Goal: Go to known website: Access a specific website the user already knows

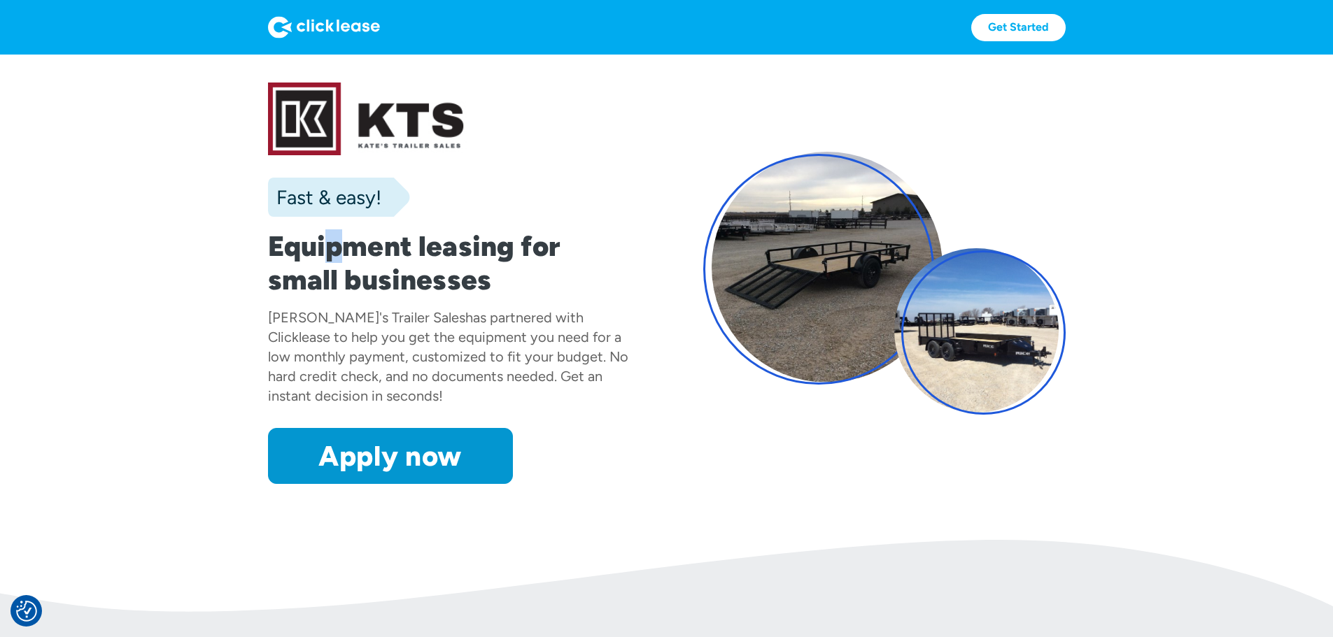
drag, startPoint x: 266, startPoint y: 260, endPoint x: 276, endPoint y: 244, distance: 18.6
click at [276, 246] on h1 "Equipment leasing for small businesses" at bounding box center [449, 262] width 362 height 67
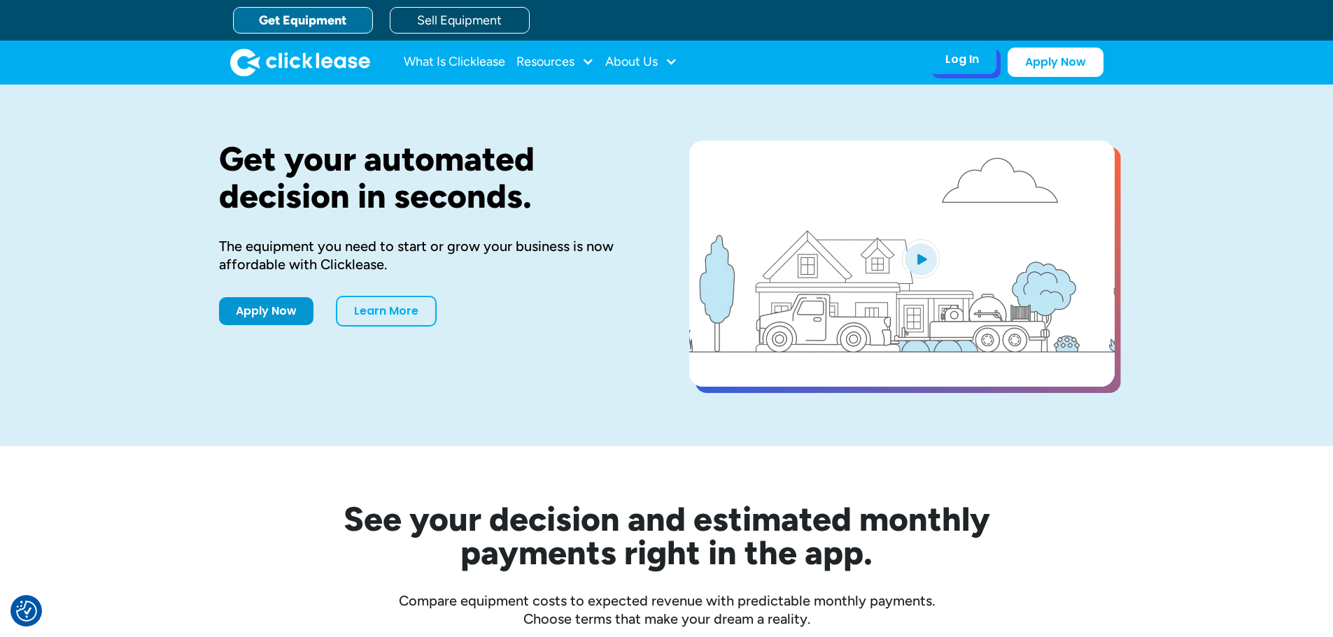
click at [958, 56] on div "Log In" at bounding box center [962, 59] width 34 height 14
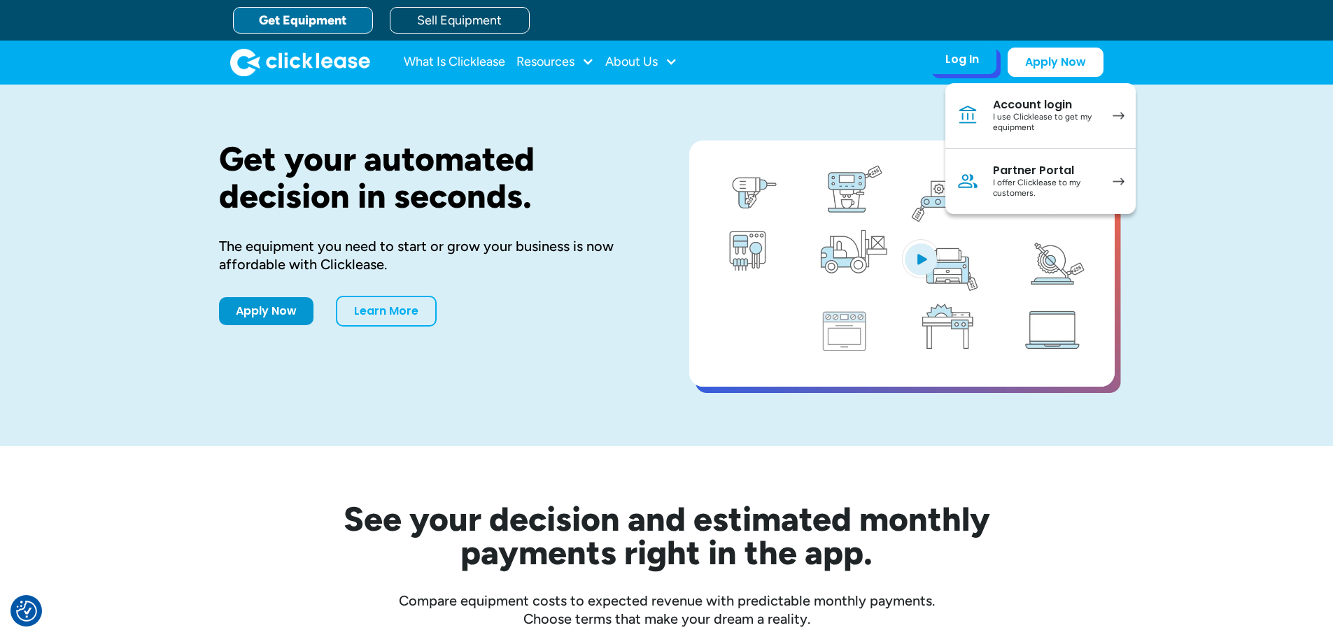
click at [1035, 179] on div "I offer Clicklease to my customers." at bounding box center [1046, 189] width 106 height 22
